Goal: Task Accomplishment & Management: Manage account settings

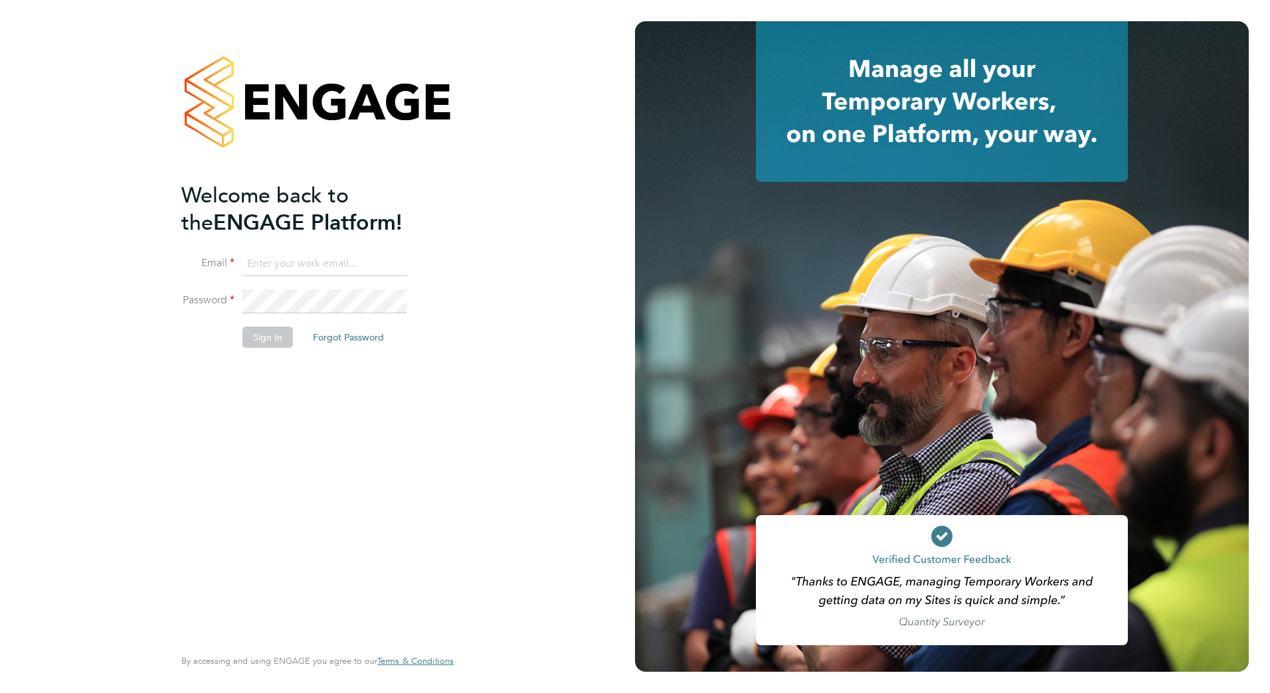
type input "bradley.martin@vistry.co.uk"
click at [277, 337] on button "Sign In" at bounding box center [267, 337] width 50 height 21
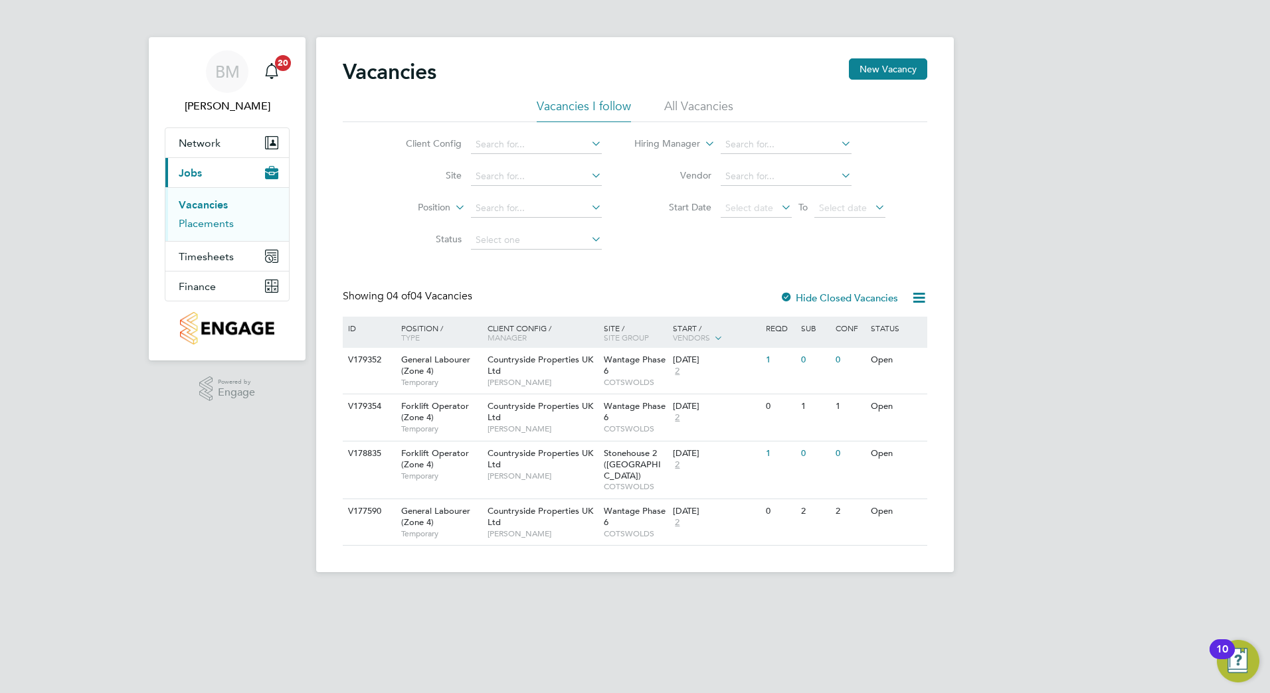
click at [196, 223] on link "Placements" at bounding box center [206, 223] width 55 height 13
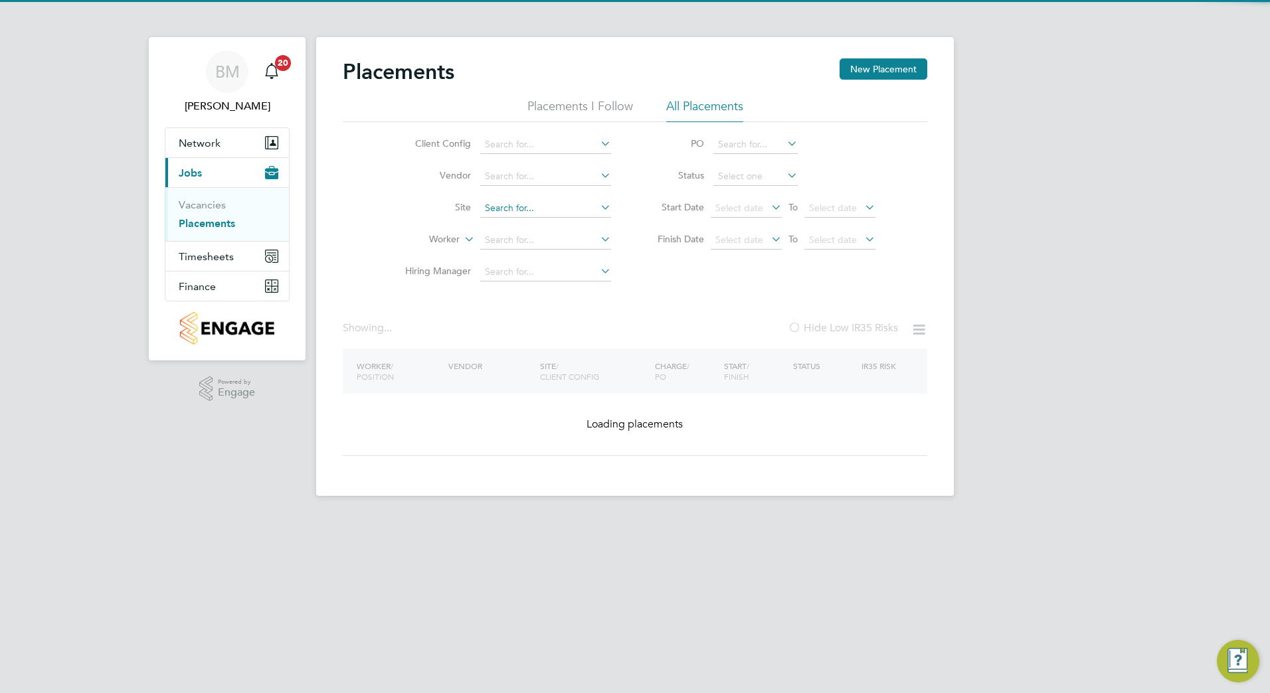
click at [521, 201] on input at bounding box center [545, 208] width 131 height 19
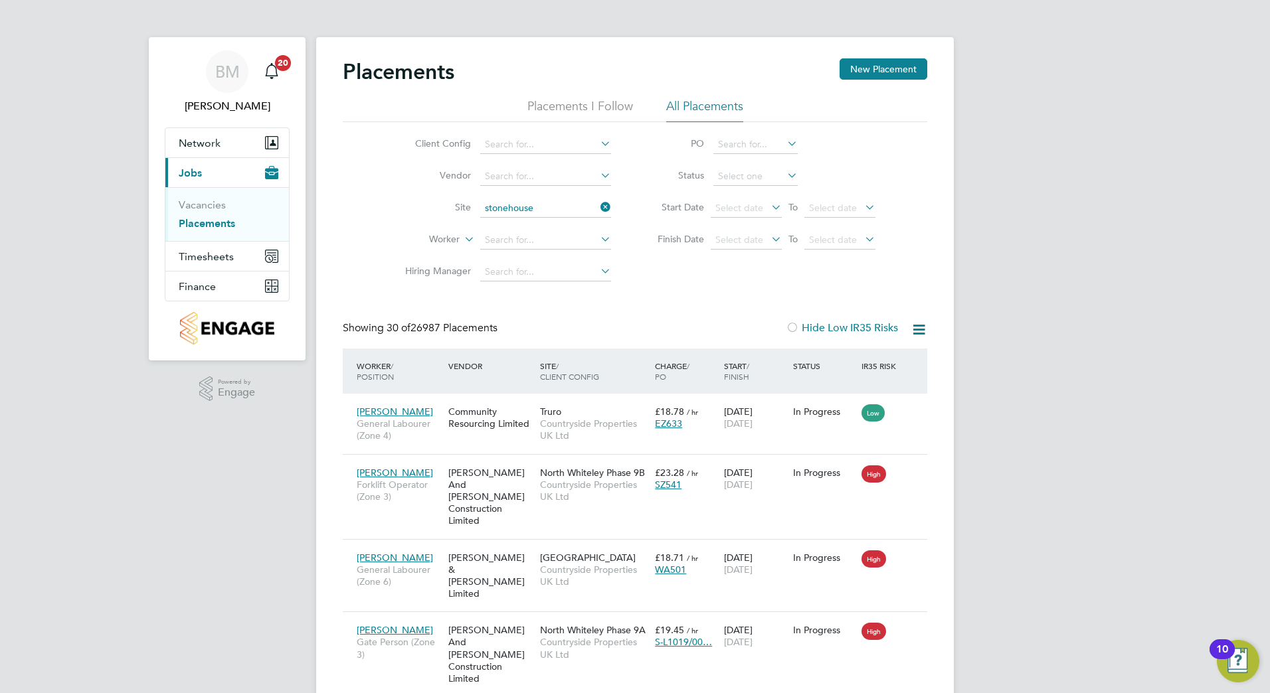
click at [507, 241] on b "Stonehouse" at bounding box center [510, 244] width 51 height 11
type input "Stonehouse 2 ([GEOGRAPHIC_DATA])"
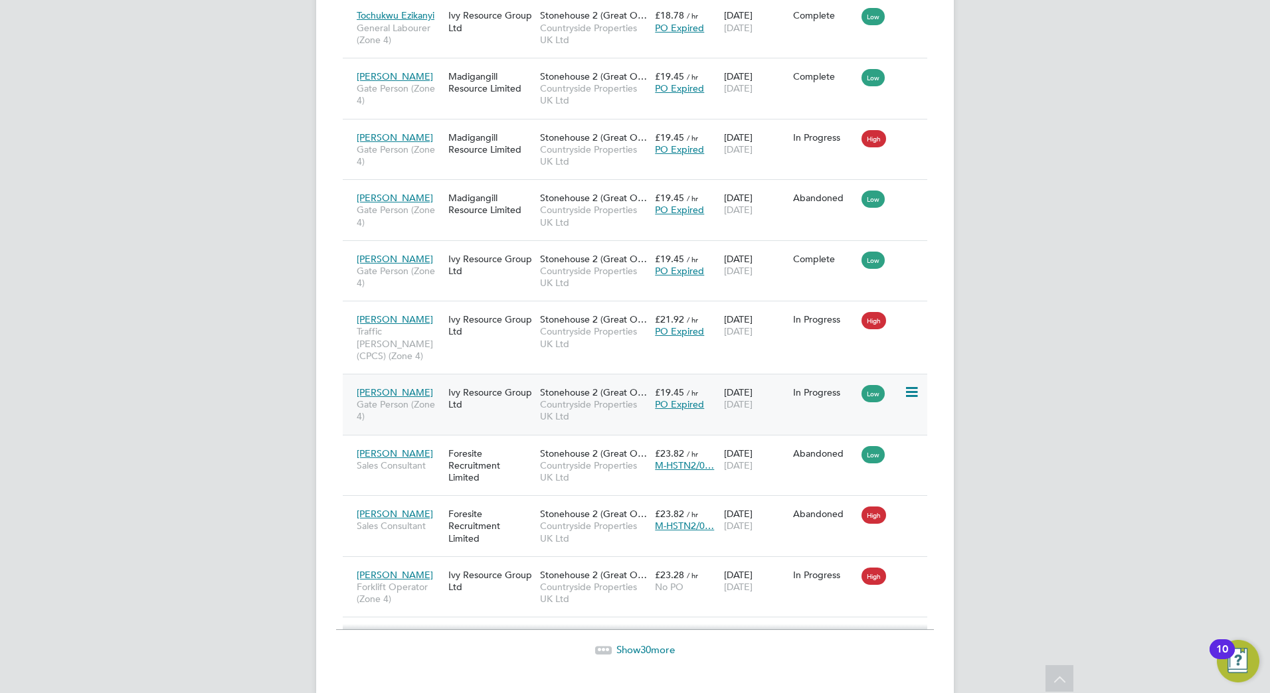
click at [675, 398] on span "PO Expired" at bounding box center [679, 404] width 49 height 12
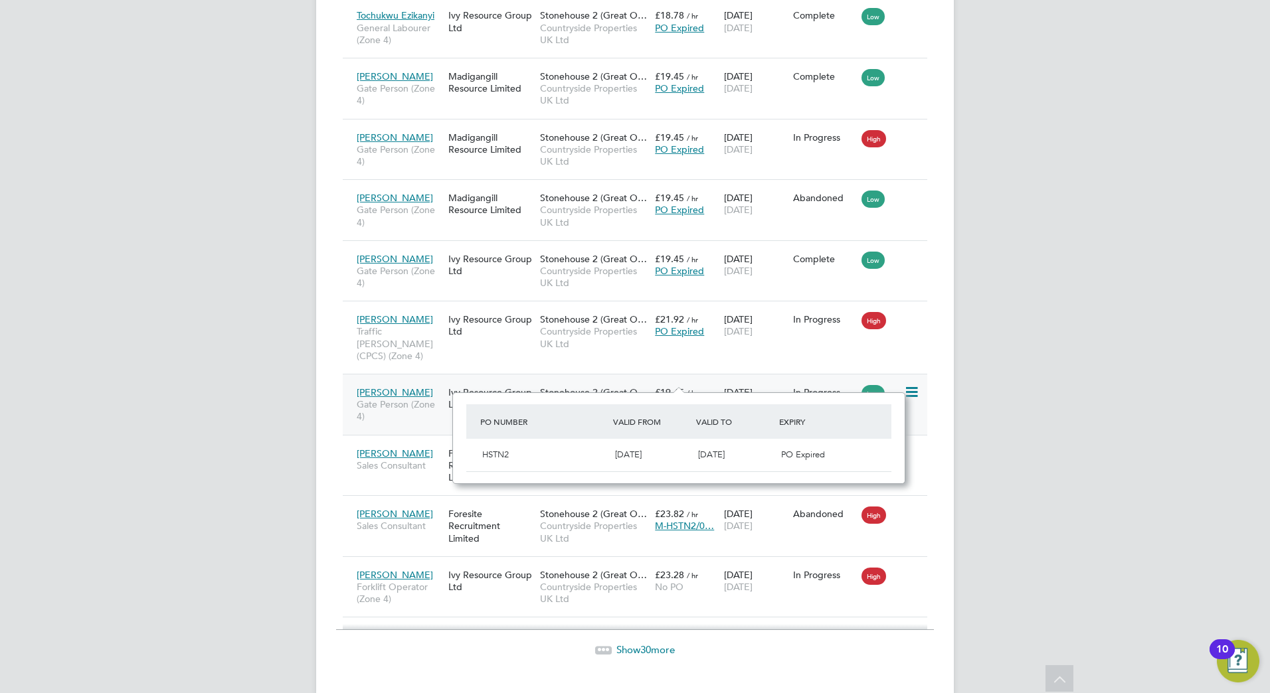
click at [912, 385] on icon at bounding box center [910, 393] width 13 height 16
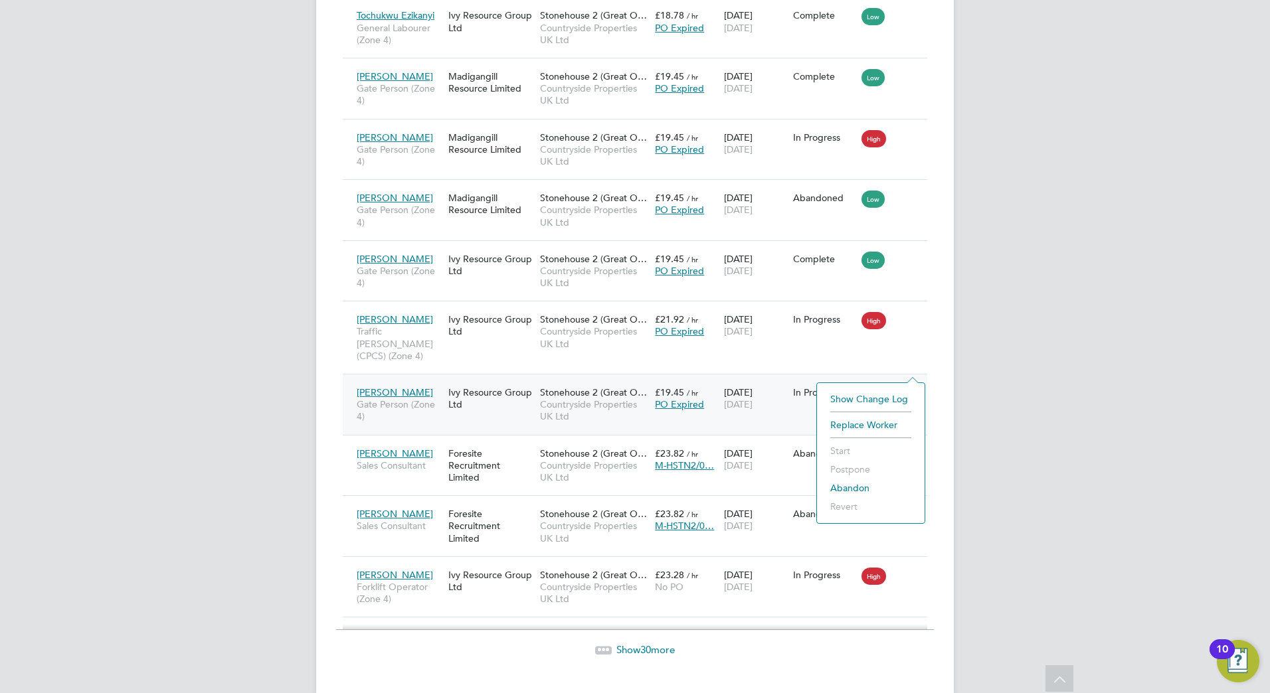
click at [724, 398] on span "[DATE]" at bounding box center [738, 404] width 29 height 12
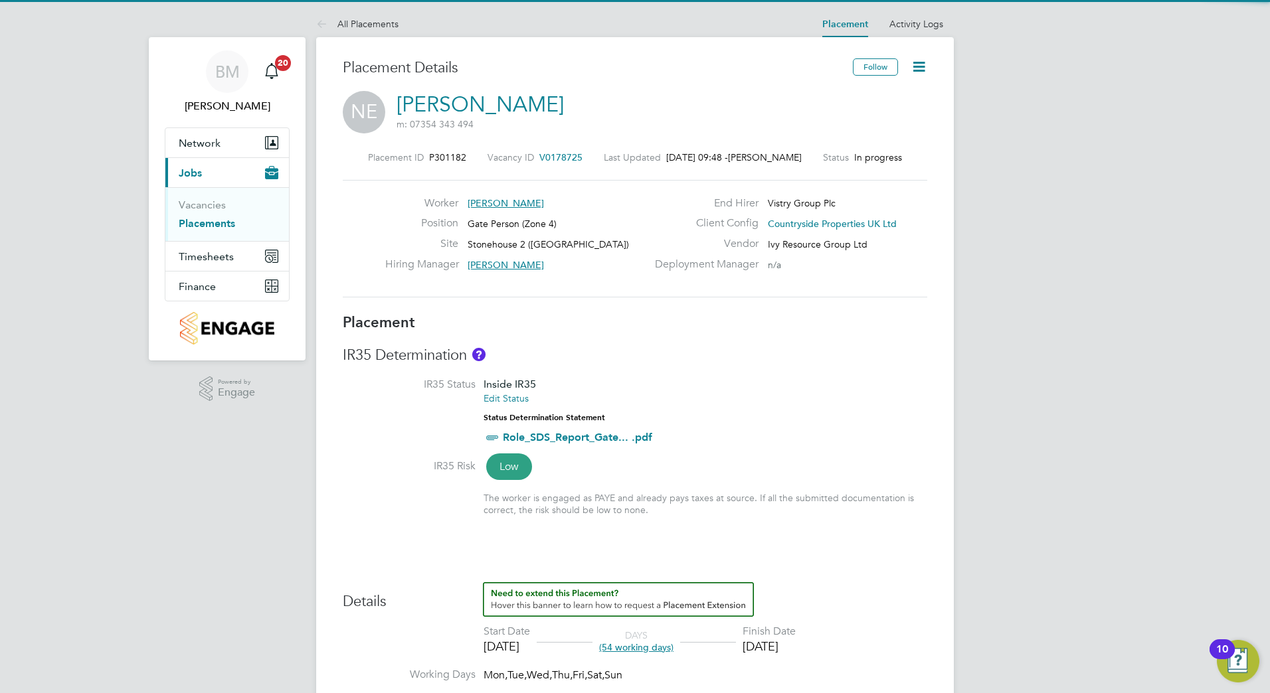
click at [917, 63] on icon at bounding box center [918, 66] width 17 height 17
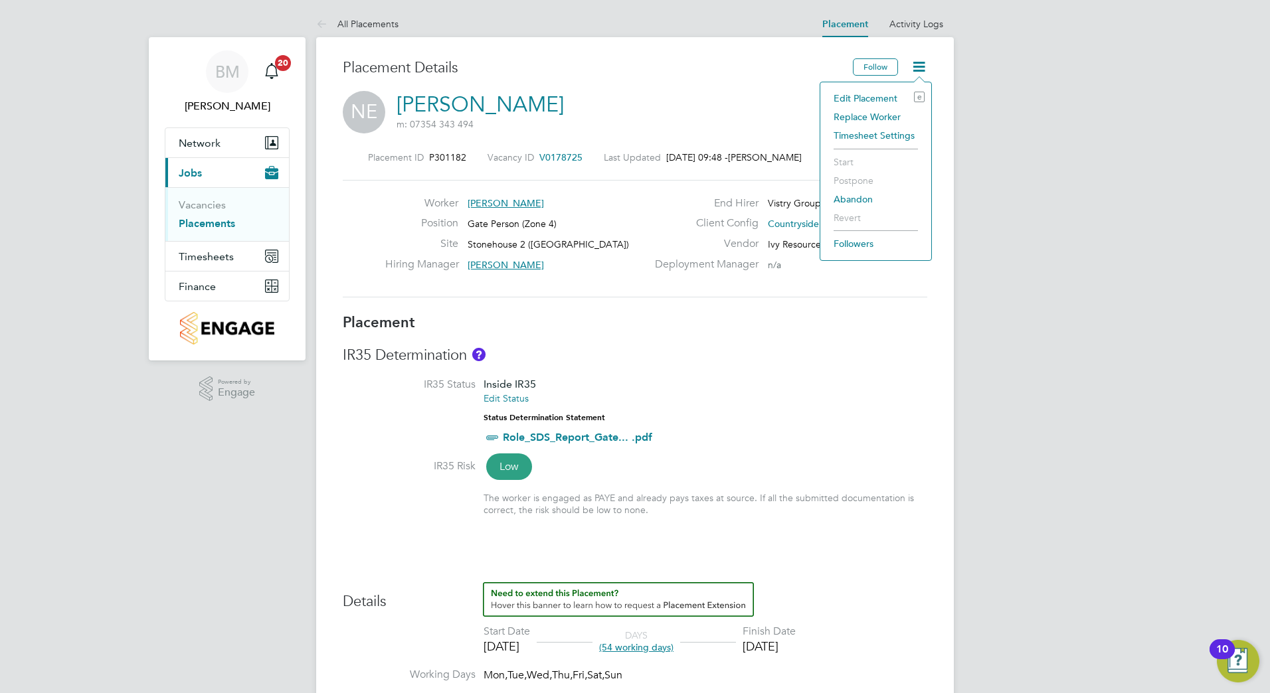
click at [888, 100] on li "Edit Placement e" at bounding box center [876, 98] width 98 height 19
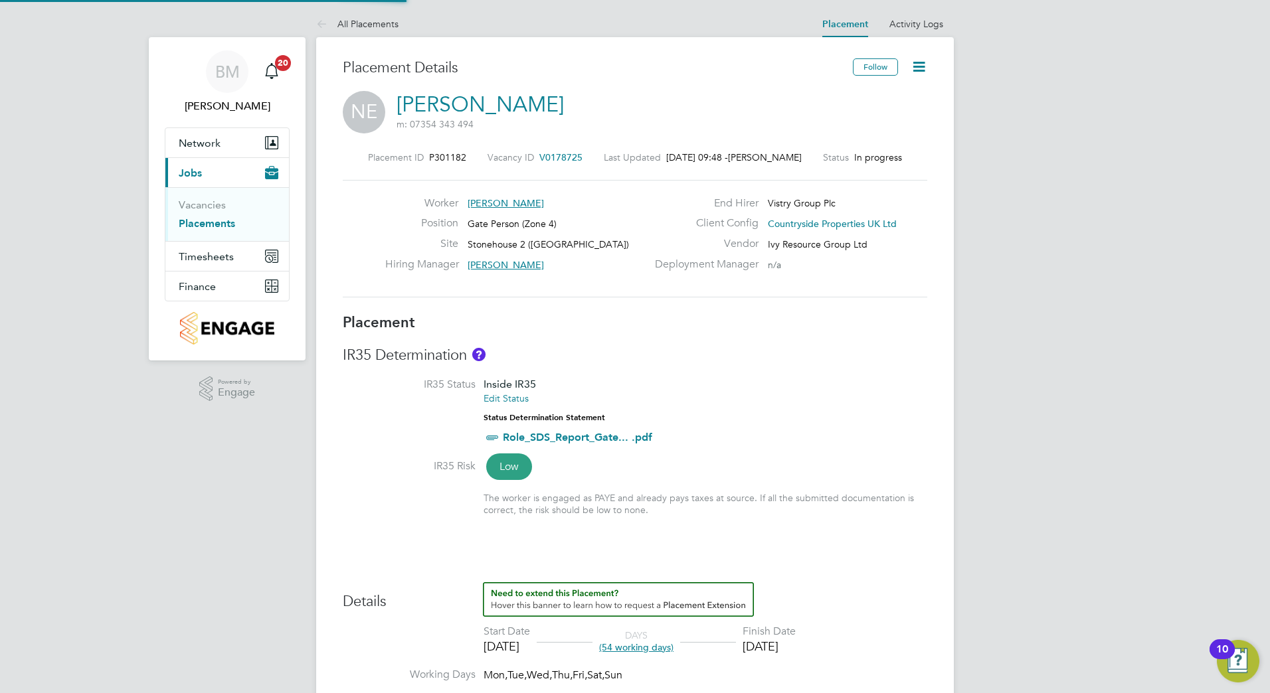
type input "[PERSON_NAME]"
type input "[DATE]"
type input "07:30"
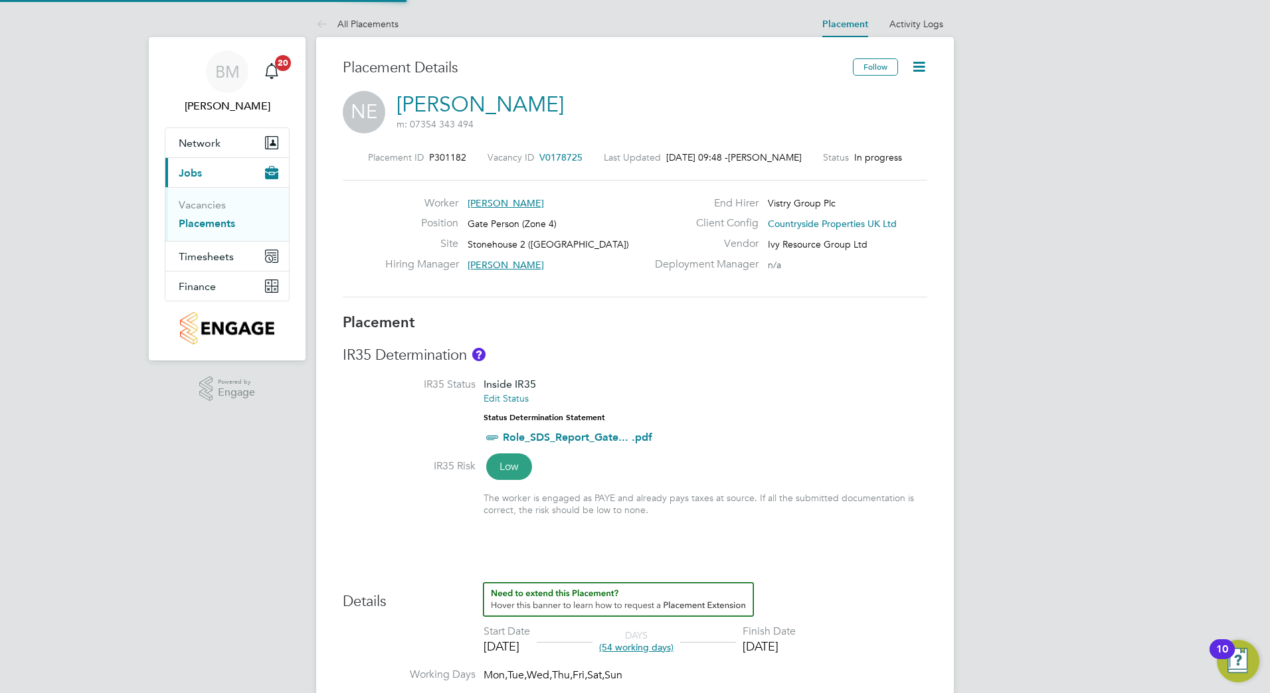
type input "16:30"
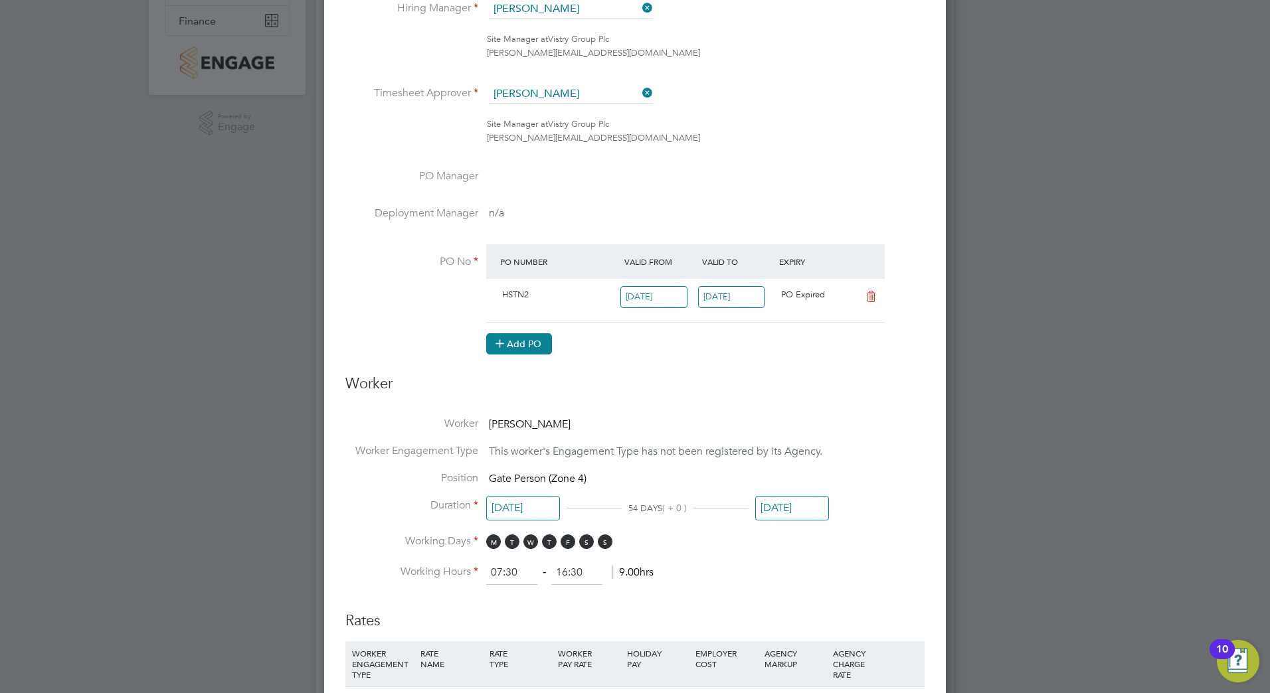
click at [518, 344] on button "Add PO" at bounding box center [519, 343] width 66 height 21
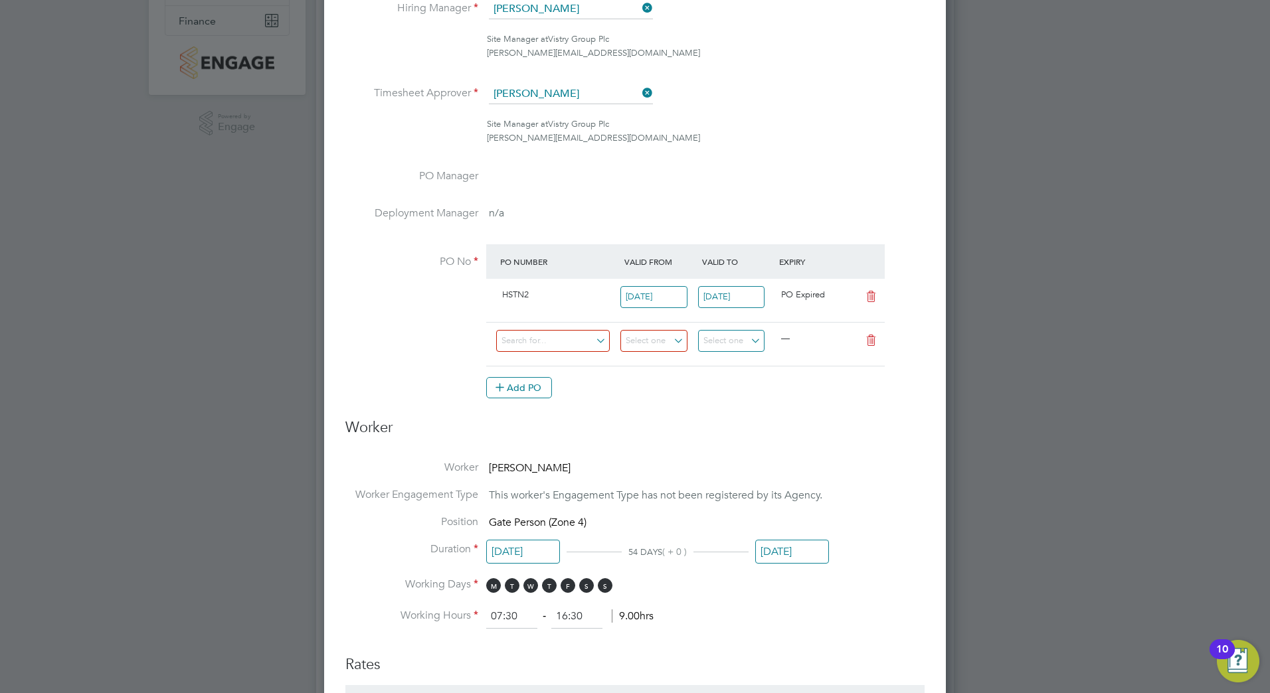
click at [875, 343] on icon at bounding box center [871, 340] width 17 height 11
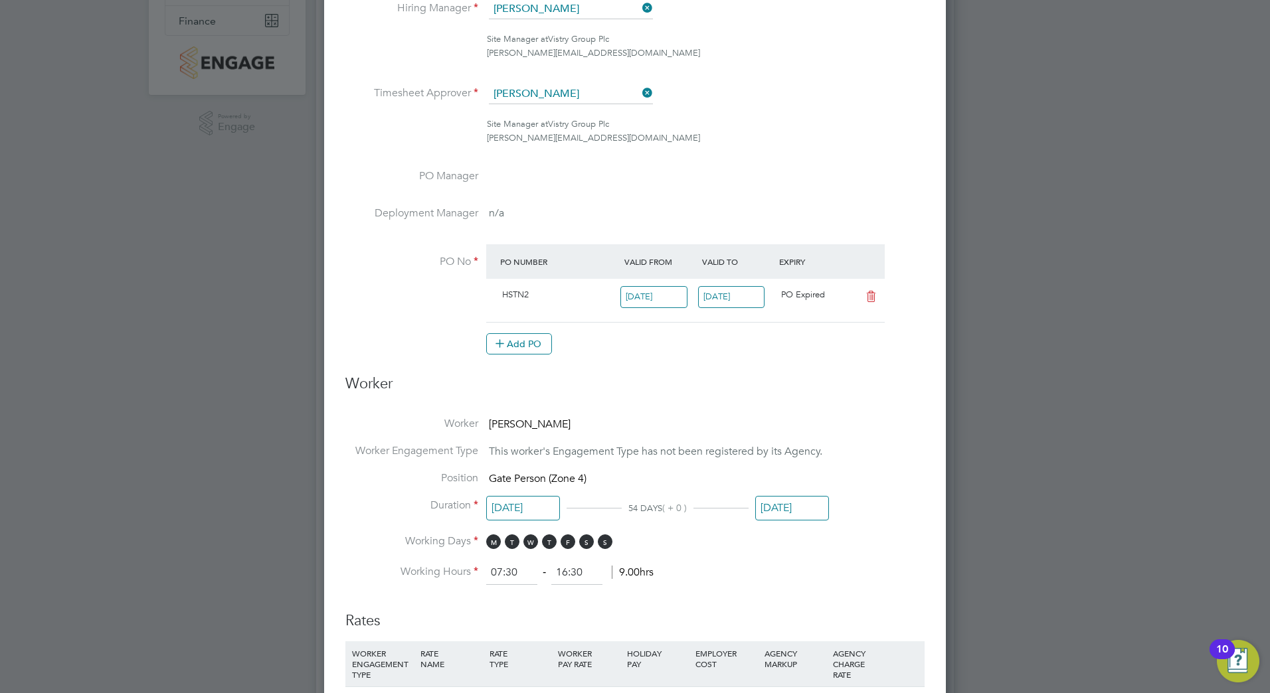
click at [743, 301] on input "[DATE]" at bounding box center [731, 297] width 67 height 22
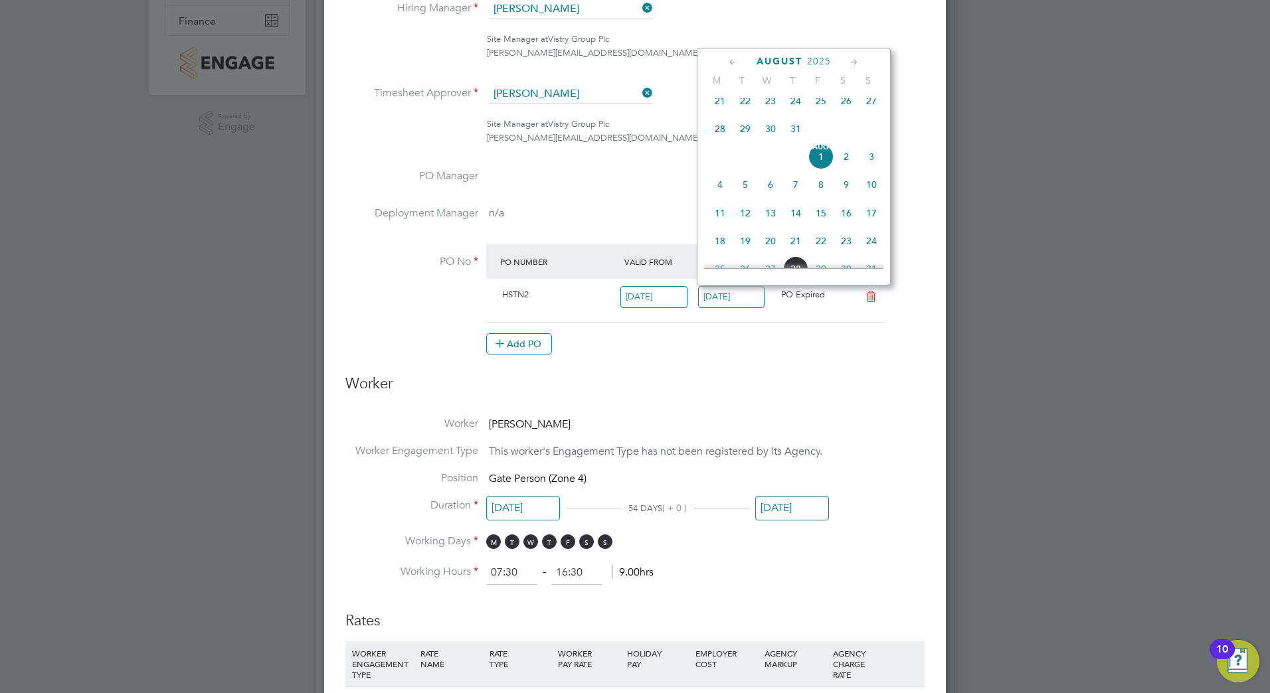
click at [857, 56] on icon at bounding box center [854, 62] width 13 height 15
click at [856, 56] on icon at bounding box center [854, 62] width 13 height 15
click at [856, 57] on icon at bounding box center [854, 62] width 13 height 15
click at [731, 67] on icon at bounding box center [733, 62] width 13 height 15
click at [818, 218] on span "31" at bounding box center [820, 205] width 25 height 25
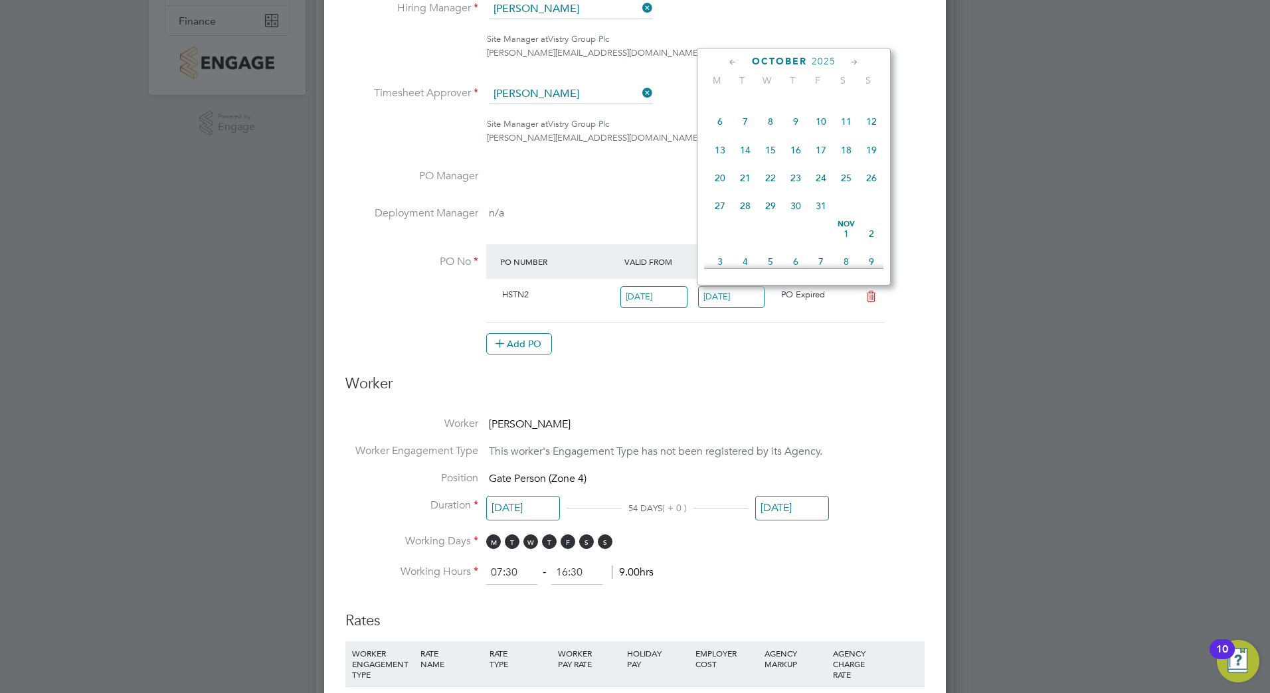
type input "[DATE]"
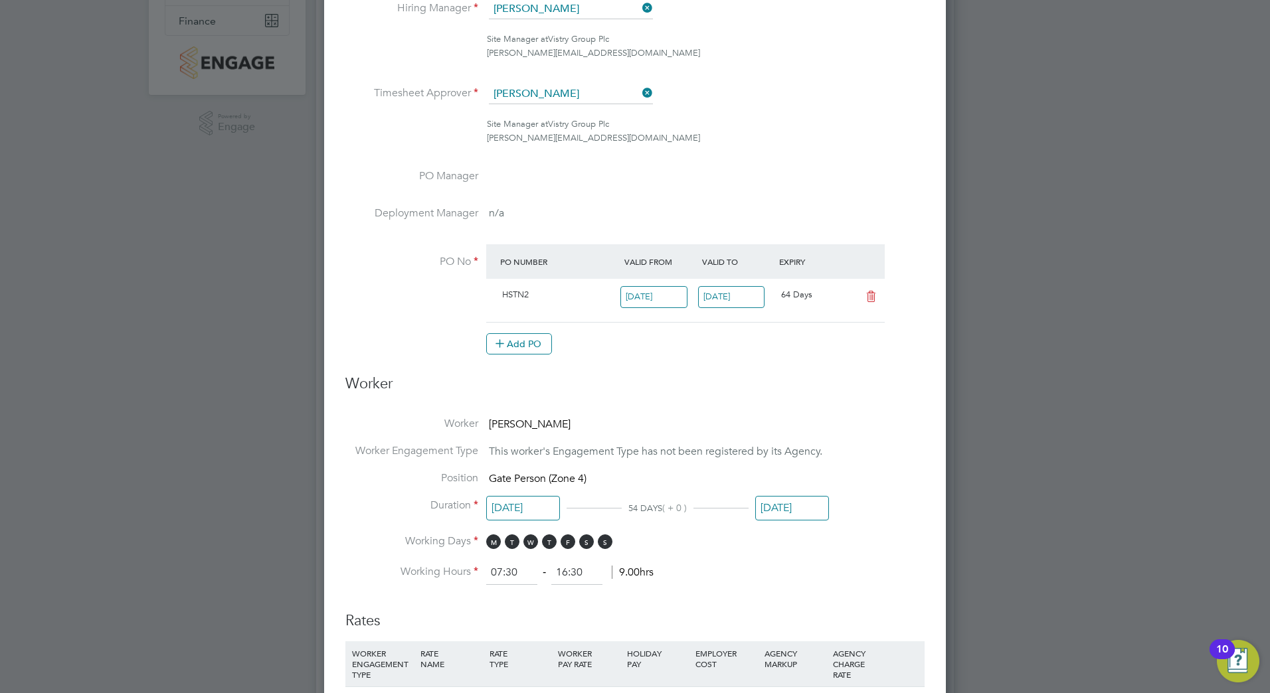
click at [828, 381] on h3 "Worker" at bounding box center [634, 390] width 579 height 30
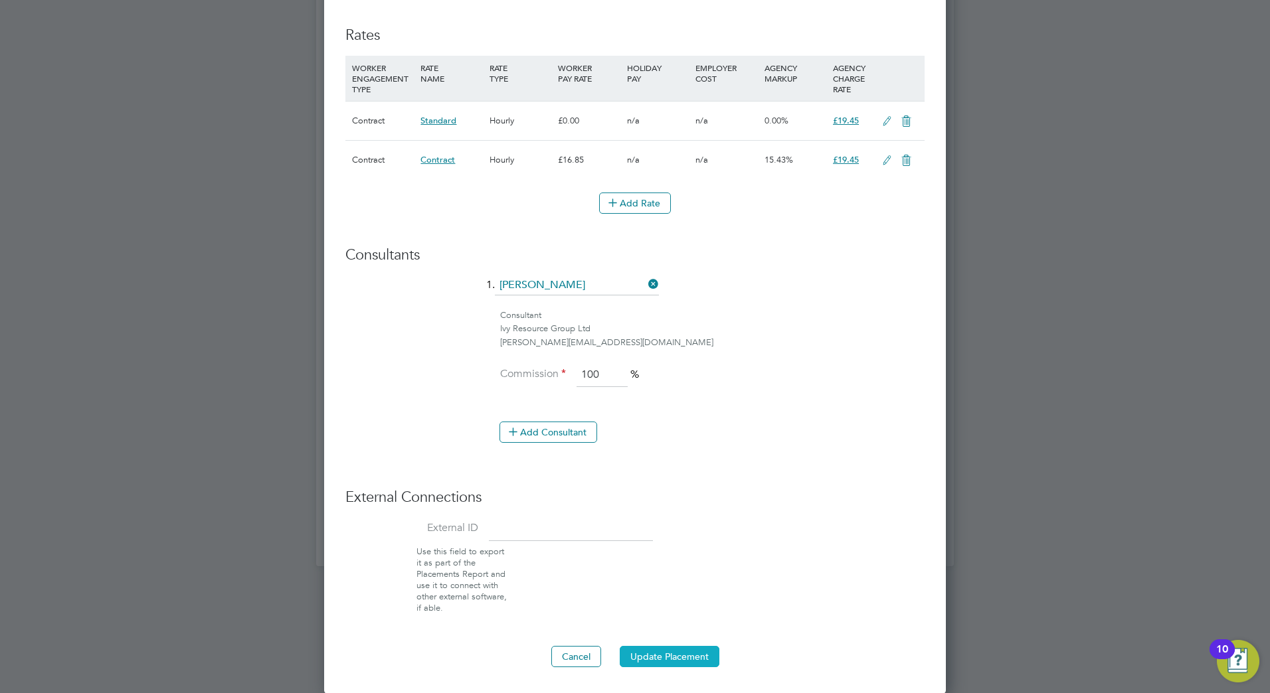
click at [672, 661] on button "Update Placement" at bounding box center [670, 656] width 100 height 21
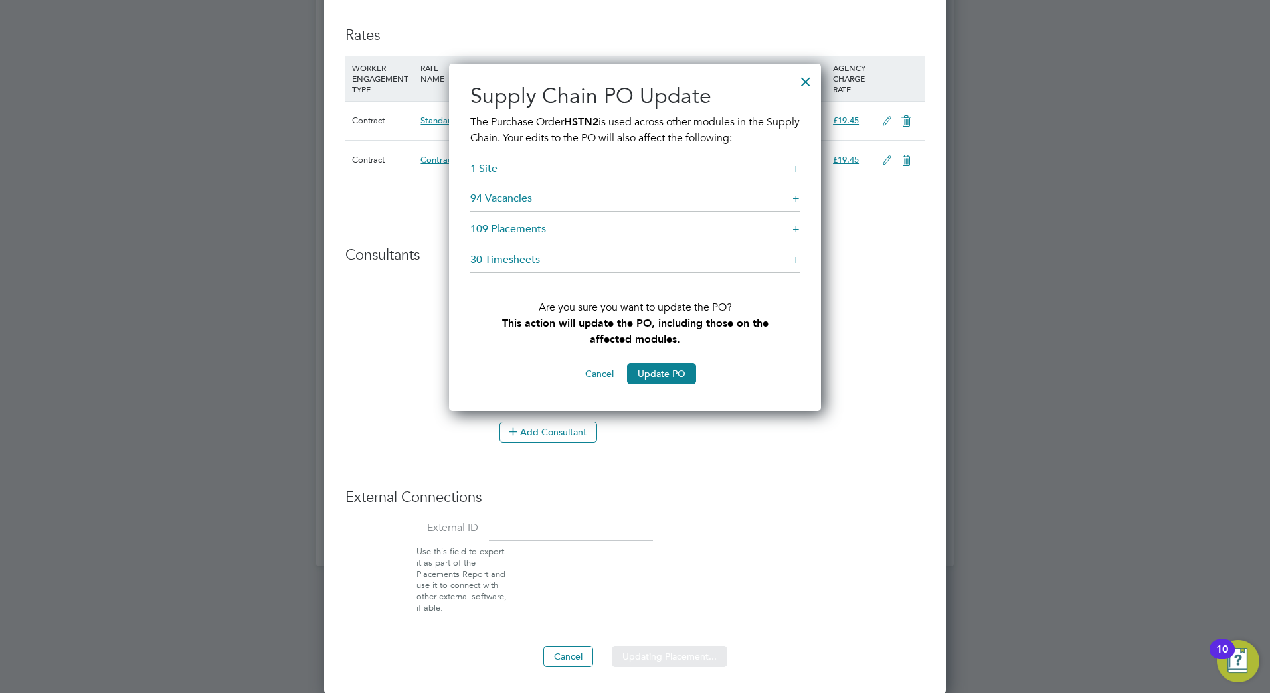
click at [661, 373] on button "Update PO" at bounding box center [661, 373] width 69 height 21
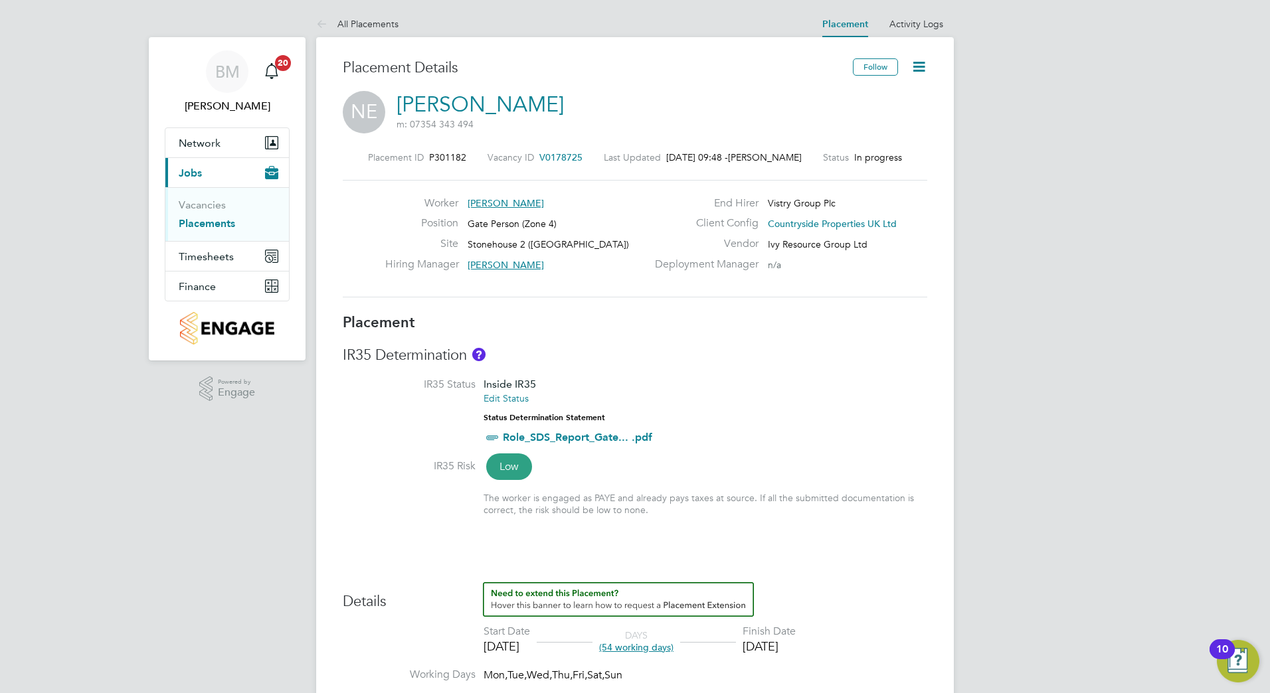
click at [189, 219] on div "Placement Saved Your placement has been updated. Cancel Okay" at bounding box center [635, 346] width 1270 height 693
click at [189, 219] on link "Placements" at bounding box center [207, 223] width 56 height 13
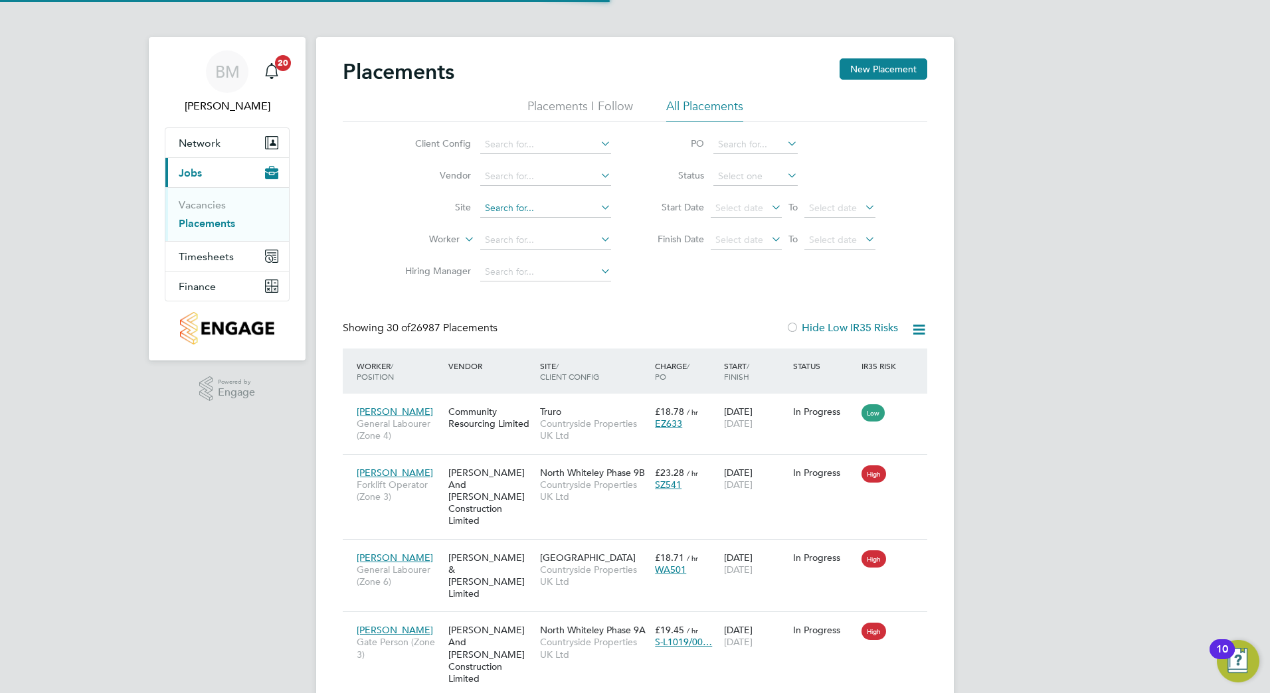
click at [517, 203] on input at bounding box center [545, 208] width 131 height 19
click at [535, 242] on b "Stonehouse" at bounding box center [510, 244] width 51 height 11
type input "Stonehouse 2 ([GEOGRAPHIC_DATA])"
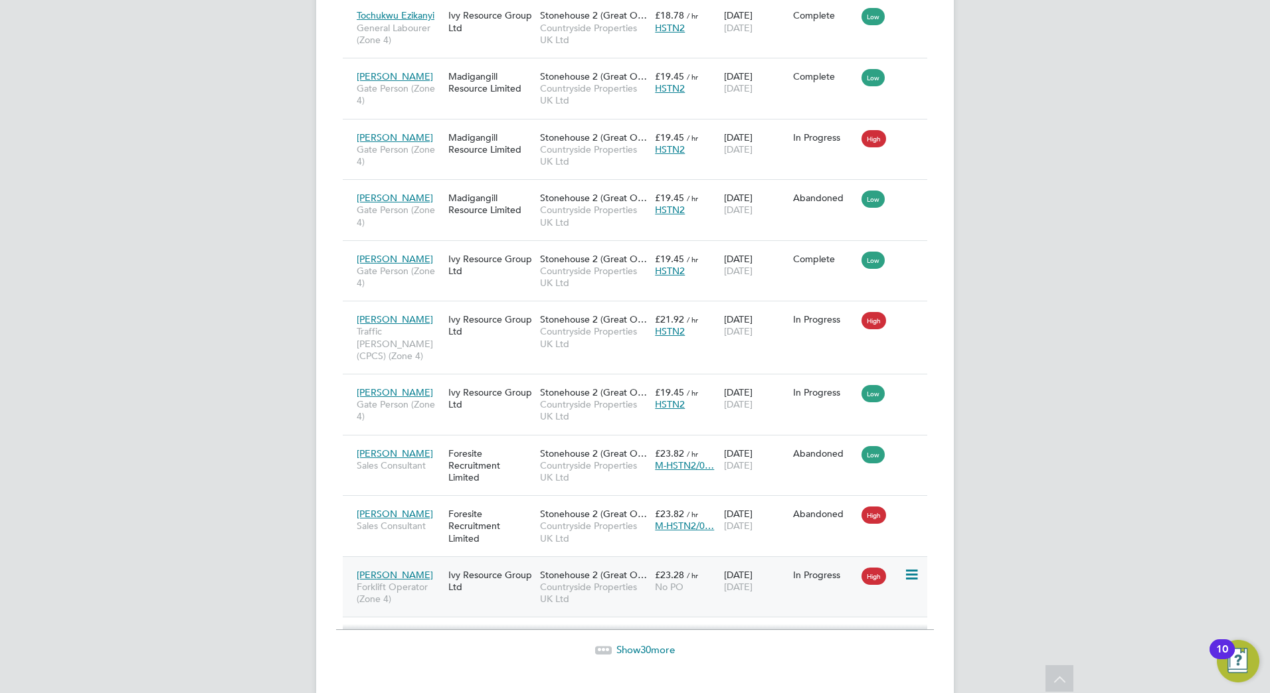
click at [906, 567] on icon at bounding box center [910, 575] width 13 height 16
click at [804, 572] on div "Mario Spasov Forklift Operator (Zone 4) Ivy Resource Group Ltd Stonehouse 2 (Gr…" at bounding box center [635, 587] width 584 height 61
click at [794, 576] on div "Mario Spasov Forklift Operator (Zone 4) Ivy Resource Group Ltd Stonehouse 2 (Gr…" at bounding box center [635, 587] width 584 height 61
click at [801, 566] on div "Mario Spasov Forklift Operator (Zone 4) Ivy Resource Group Ltd Stonehouse 2 (Gr…" at bounding box center [635, 587] width 584 height 61
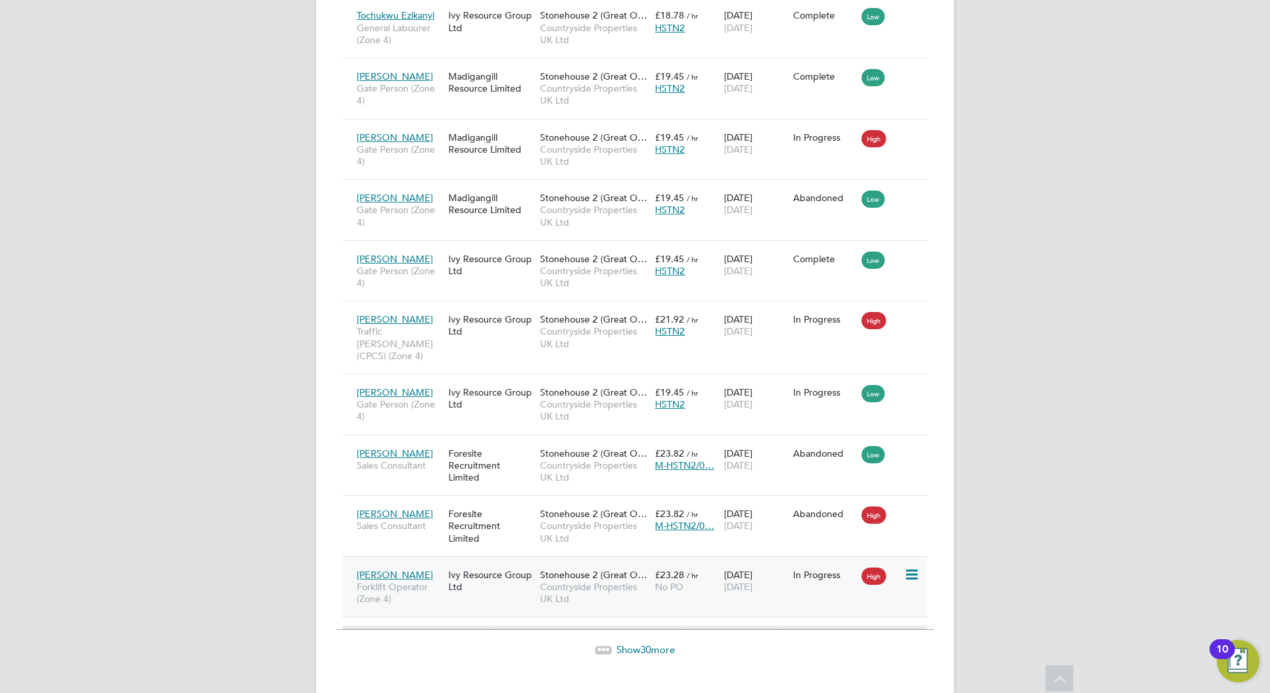
click at [839, 569] on div "In Progress" at bounding box center [824, 575] width 62 height 12
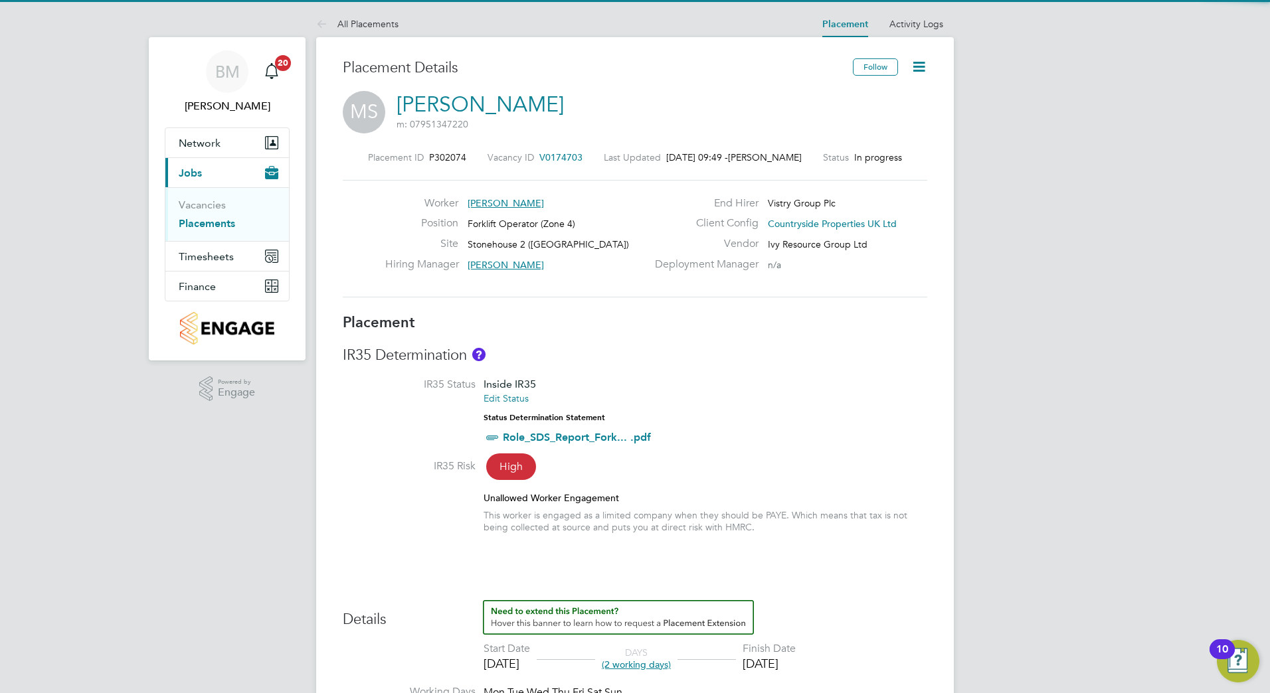
click at [920, 72] on icon at bounding box center [918, 66] width 17 height 17
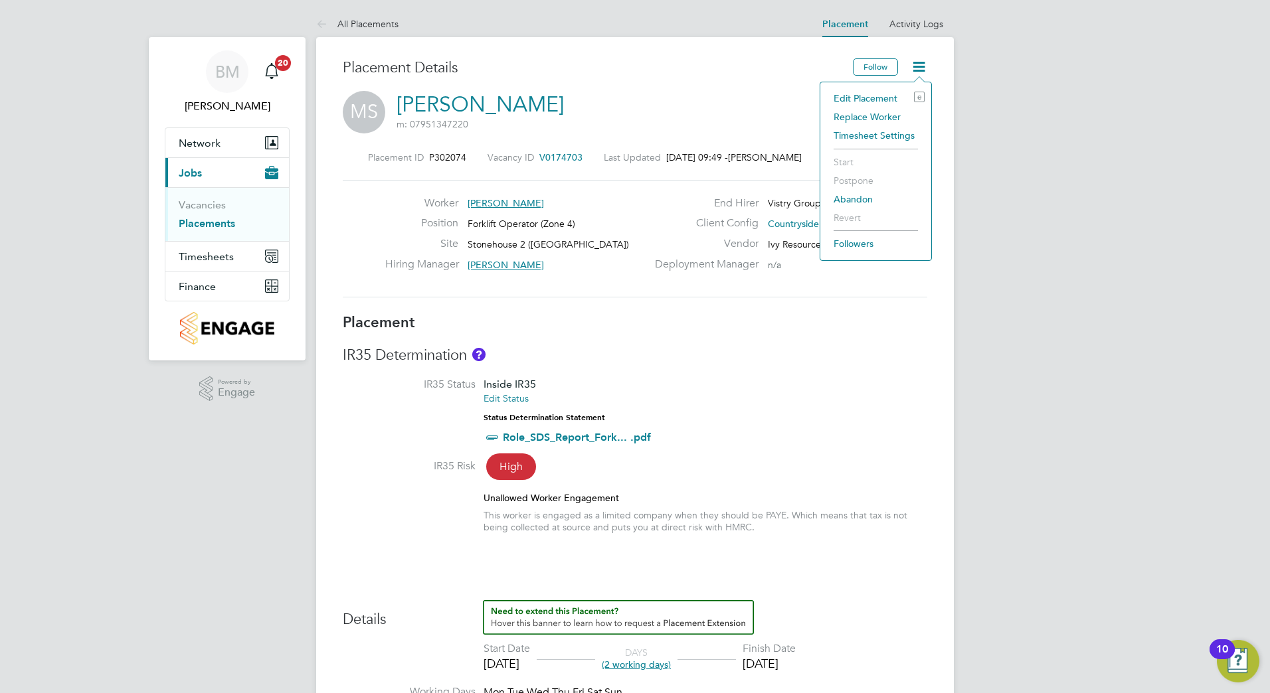
click at [893, 105] on li "Edit Placement e" at bounding box center [876, 98] width 98 height 19
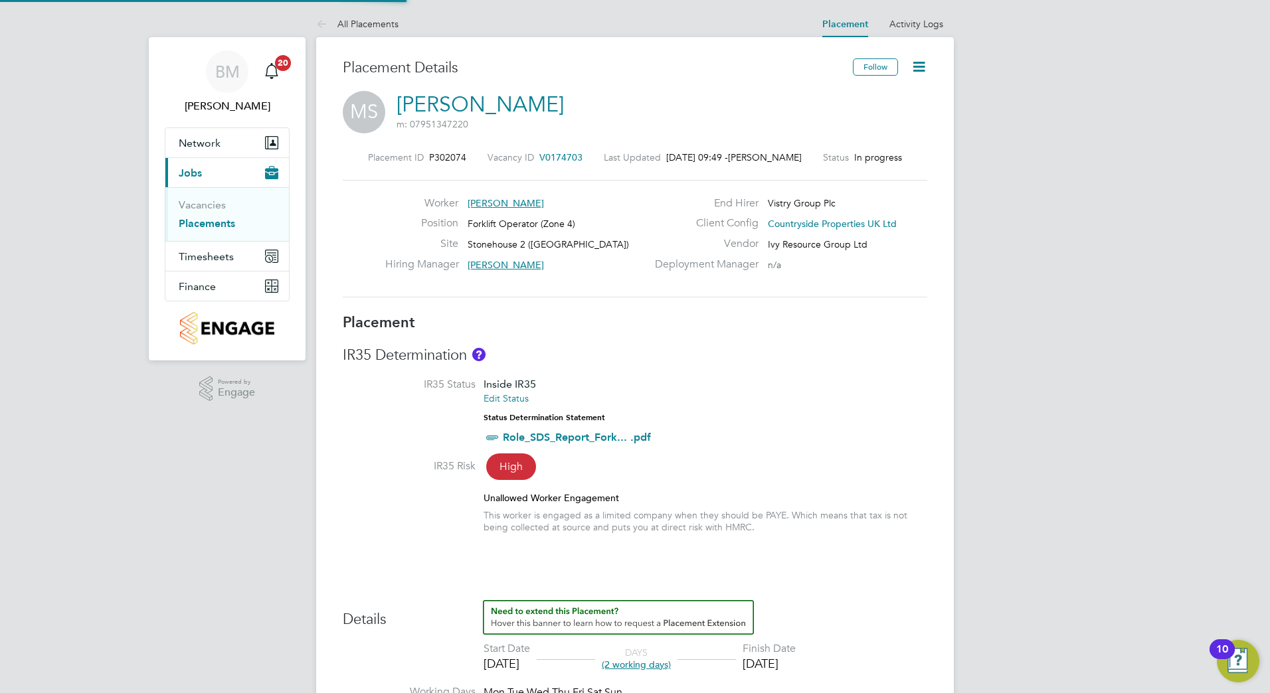
type input "[PERSON_NAME]"
type input "[DATE]"
type input "07:30"
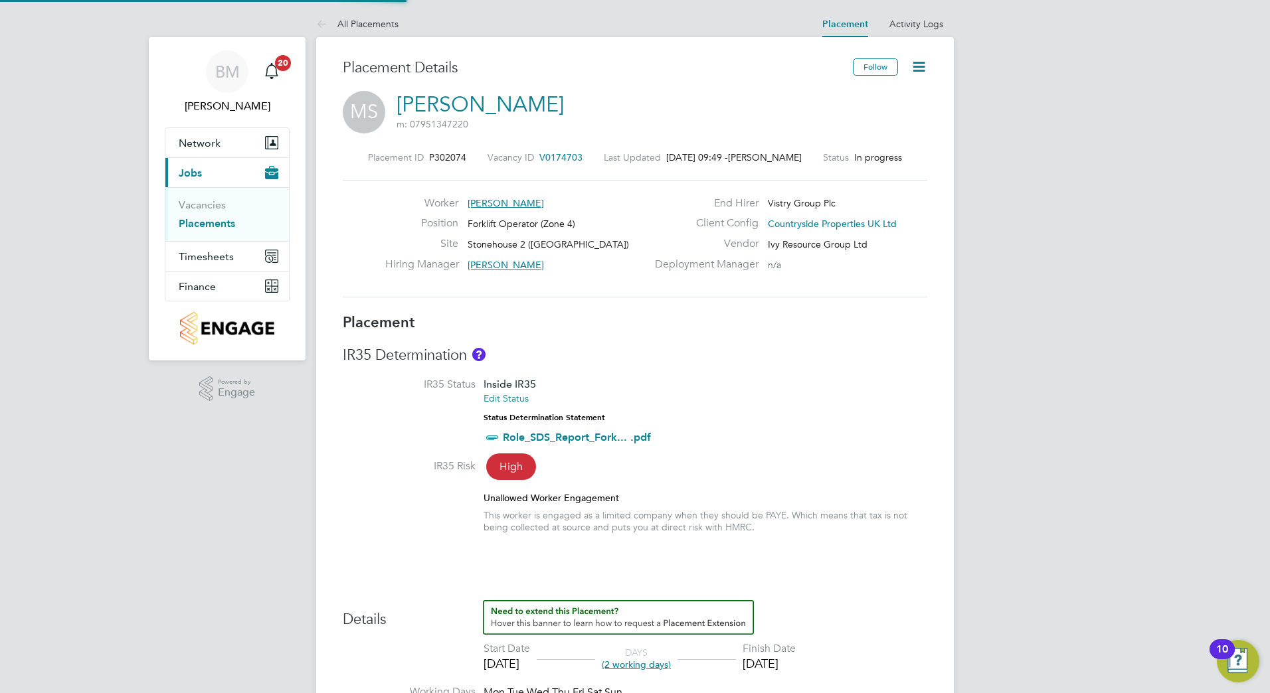
type input "16:30"
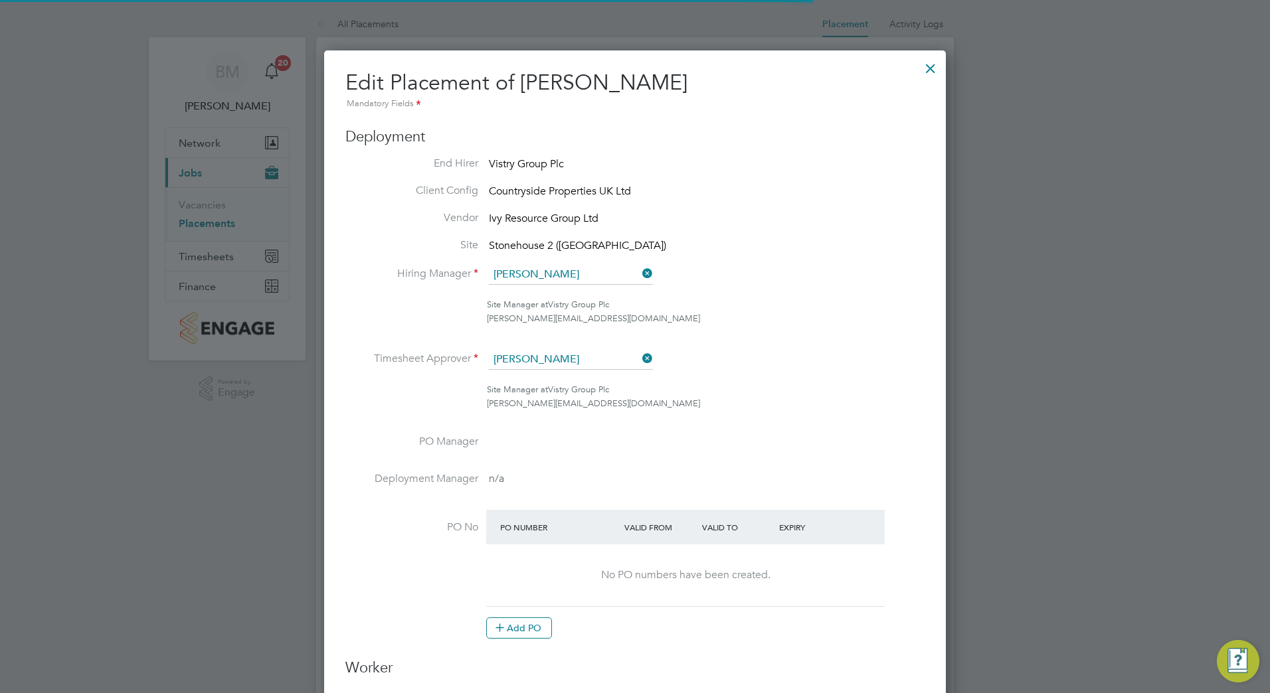
scroll to position [7, 7]
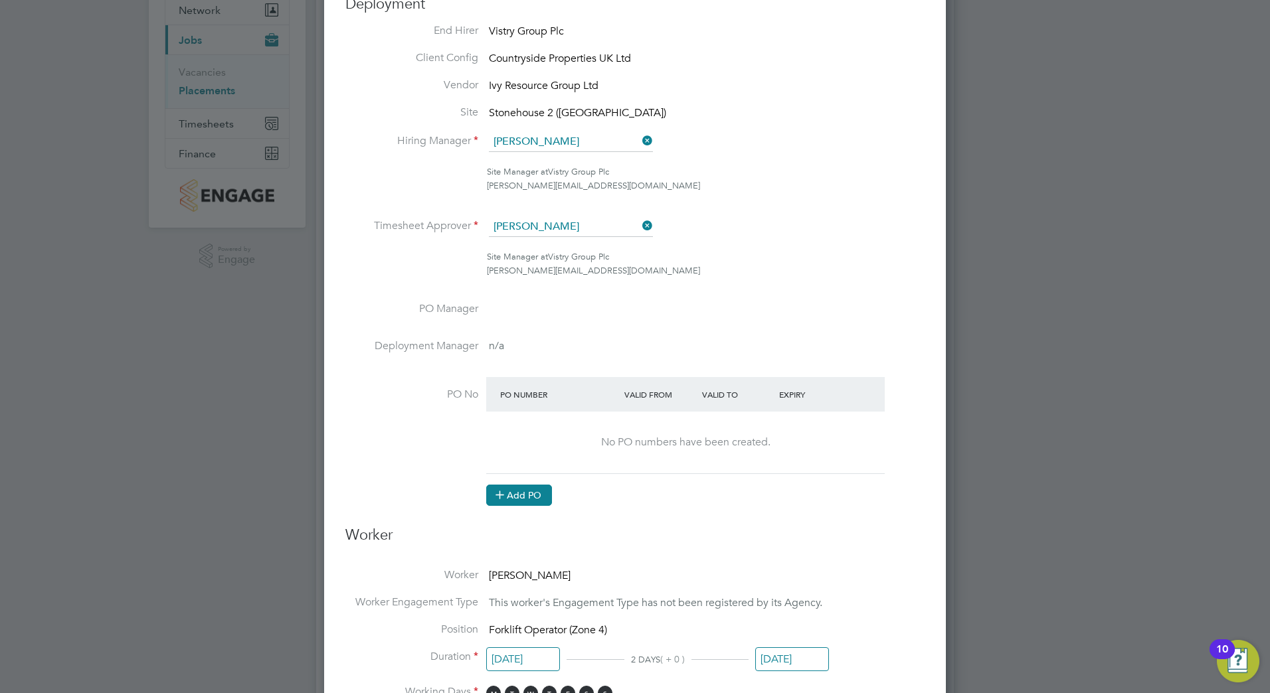
click at [533, 498] on button "Add PO" at bounding box center [519, 495] width 66 height 21
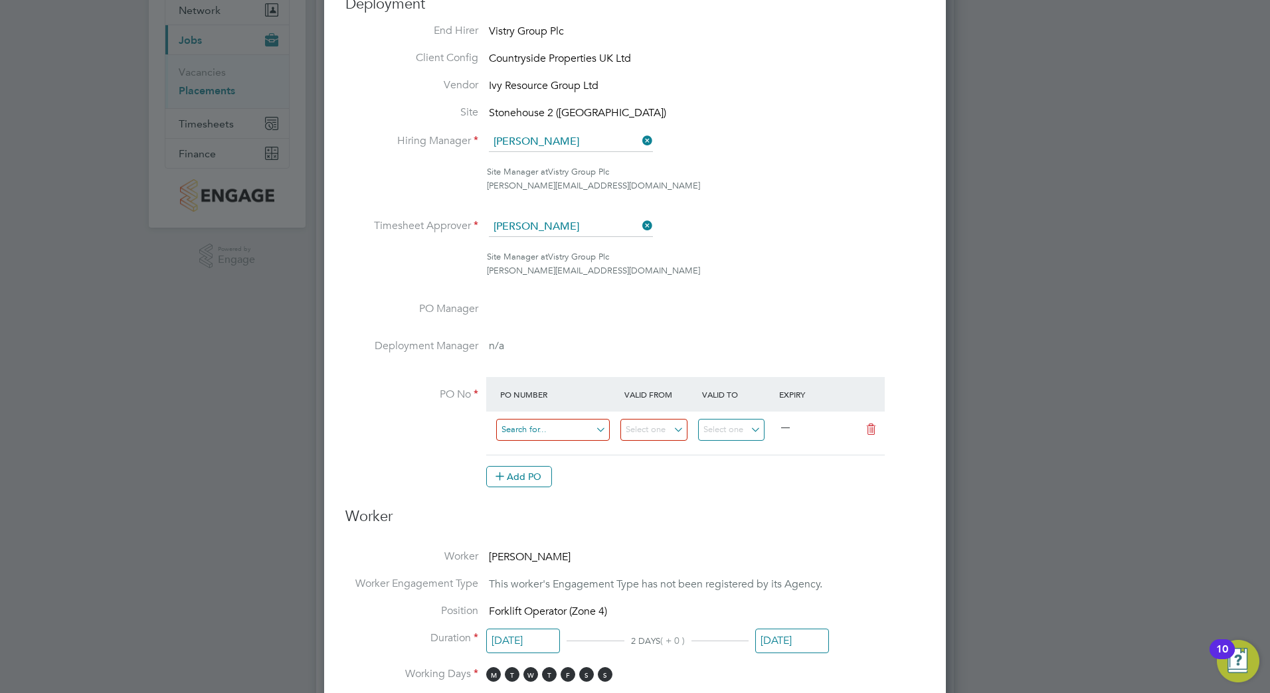
click at [554, 428] on input at bounding box center [553, 430] width 114 height 22
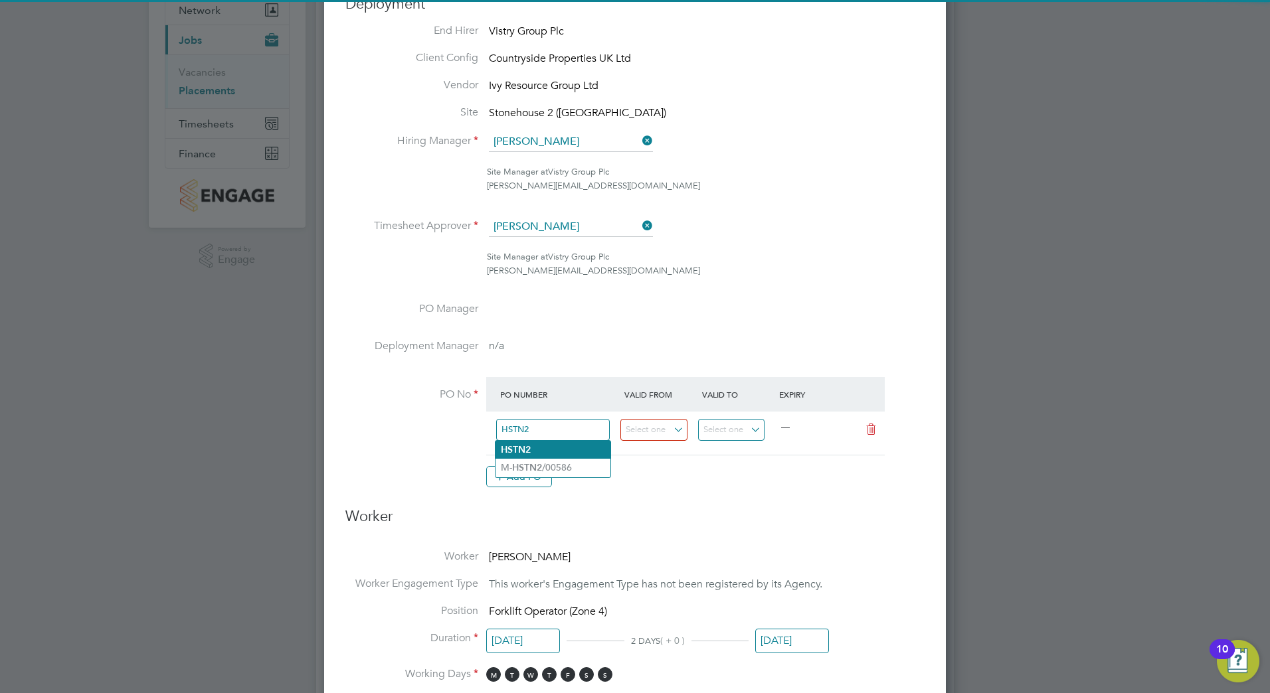
type input "HSTN2"
click at [546, 446] on li "HSTN2" at bounding box center [552, 450] width 115 height 18
type input "[DATE]"
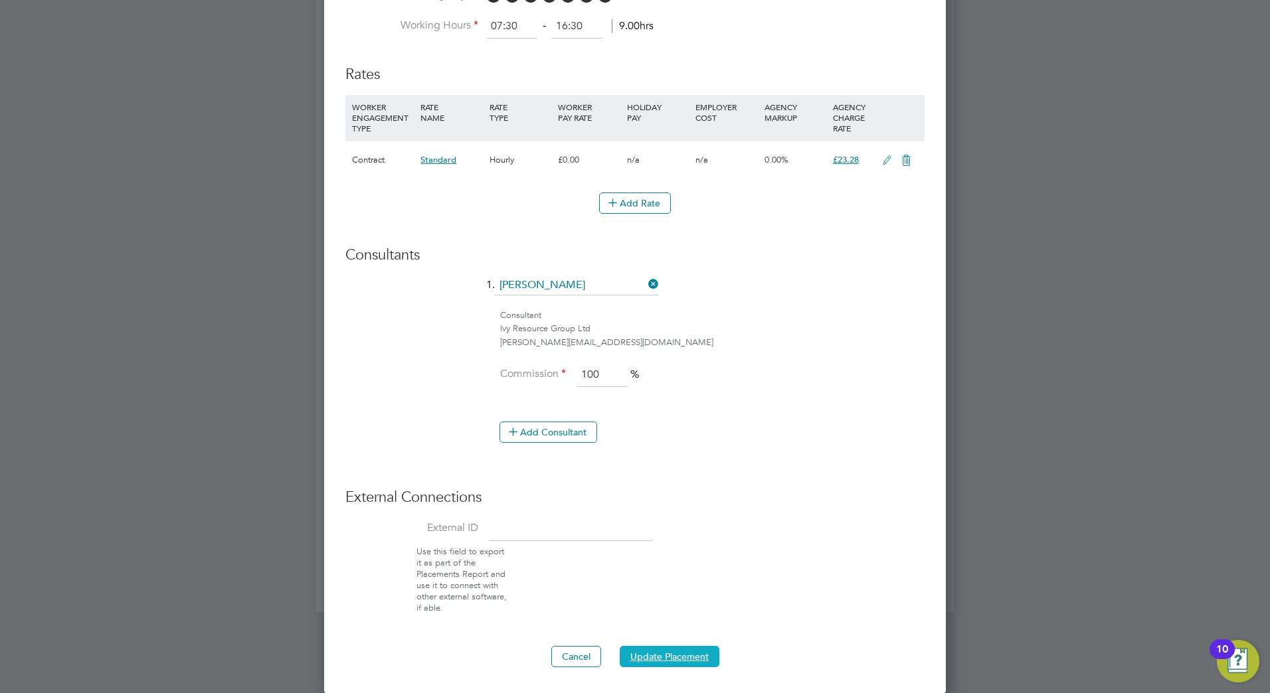
click at [681, 652] on button "Update Placement" at bounding box center [670, 656] width 100 height 21
